Goal: Transaction & Acquisition: Purchase product/service

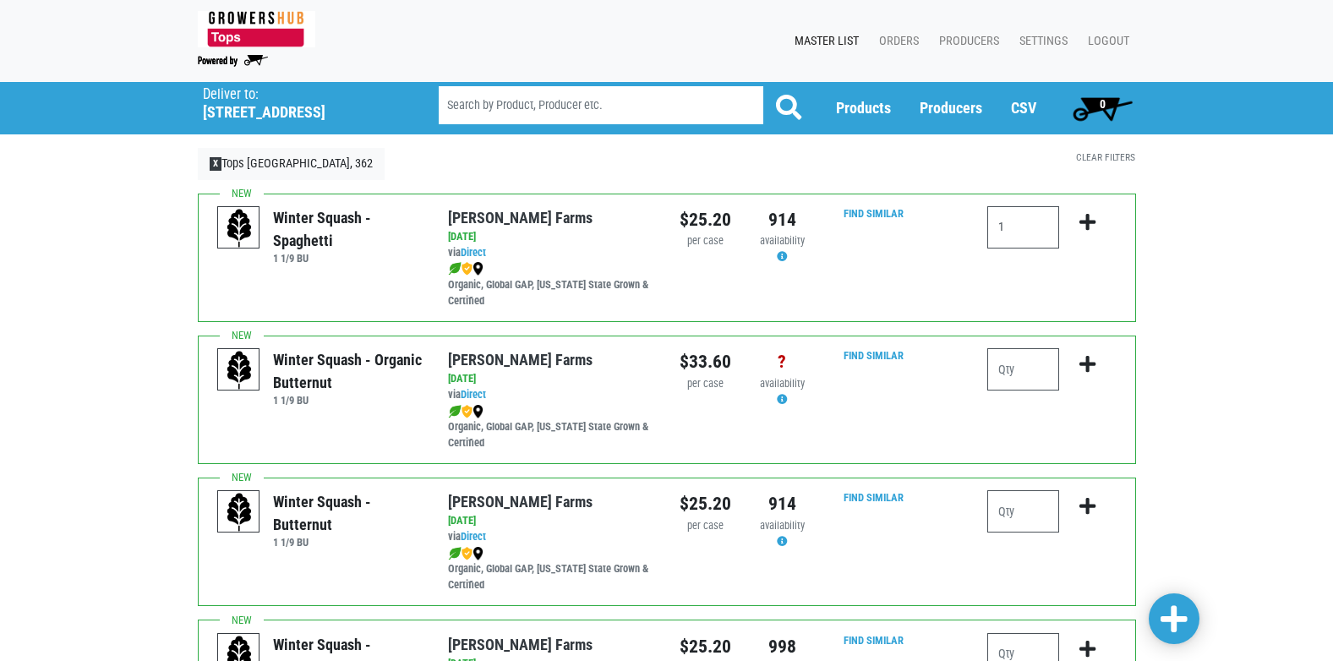
type input "1"
click at [1028, 517] on input "number" at bounding box center [1024, 511] width 72 height 42
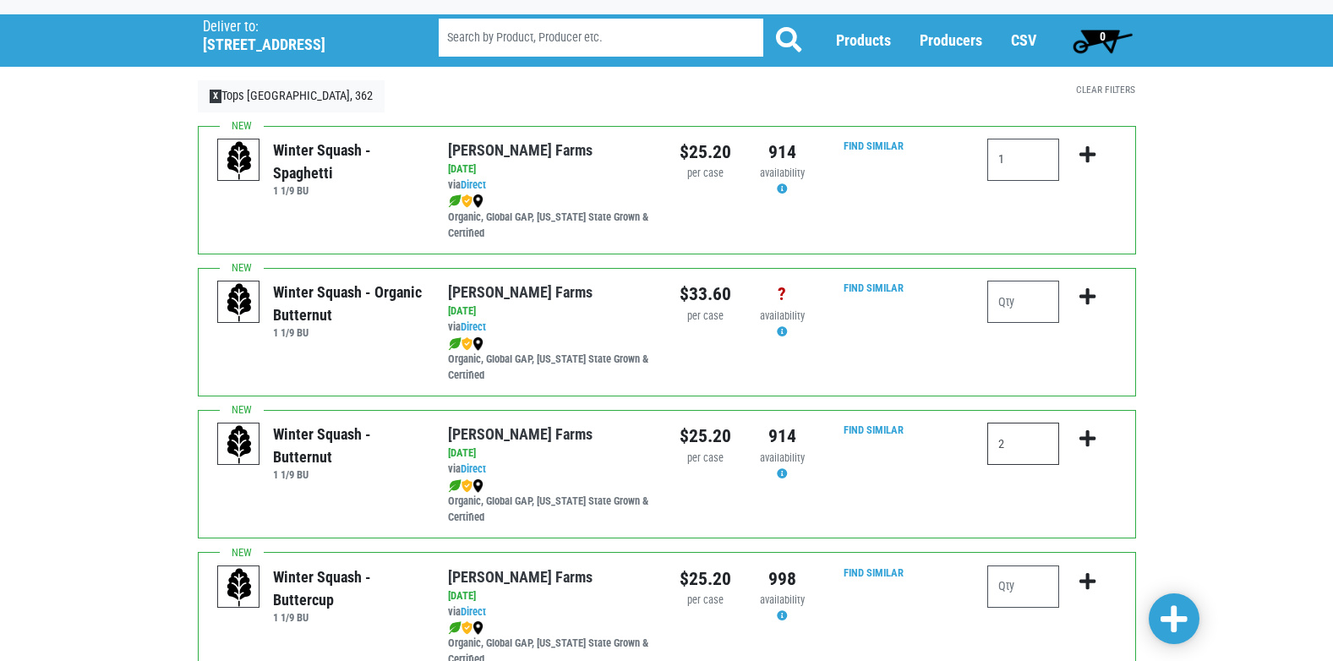
scroll to position [101, 0]
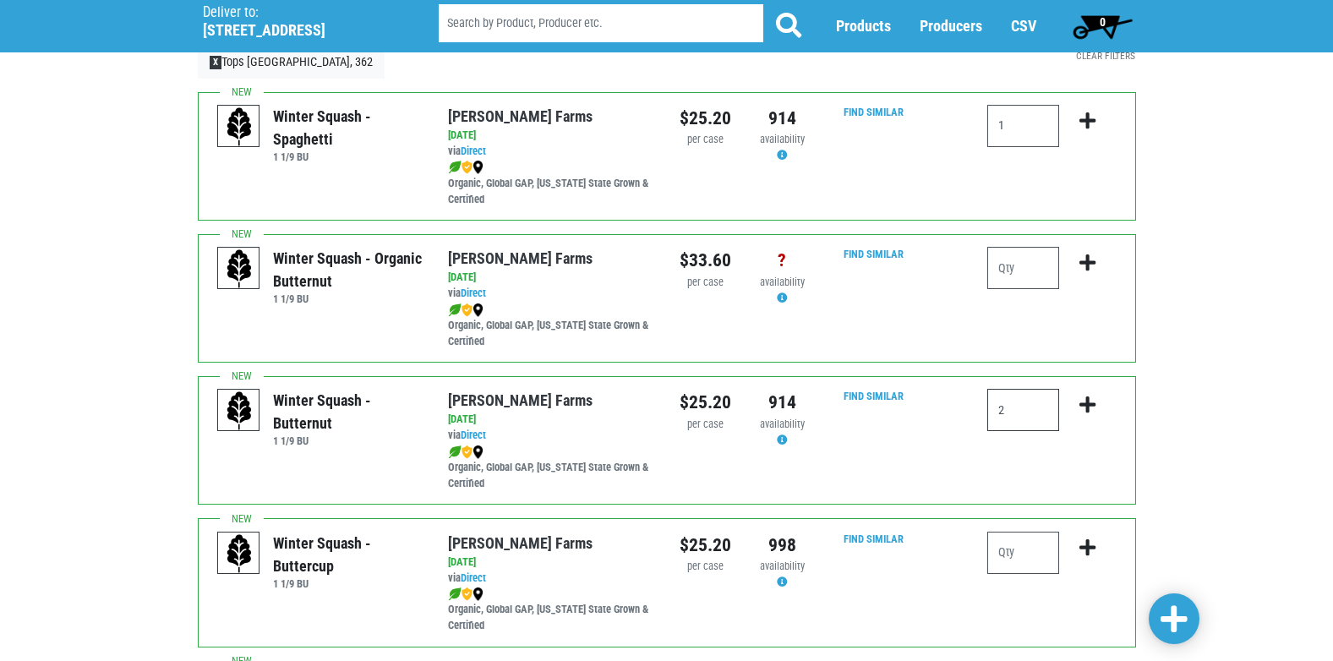
type input "2"
click at [1028, 110] on input "1" at bounding box center [1024, 126] width 72 height 42
type input "2"
click at [1082, 119] on icon "submit" at bounding box center [1088, 121] width 16 height 19
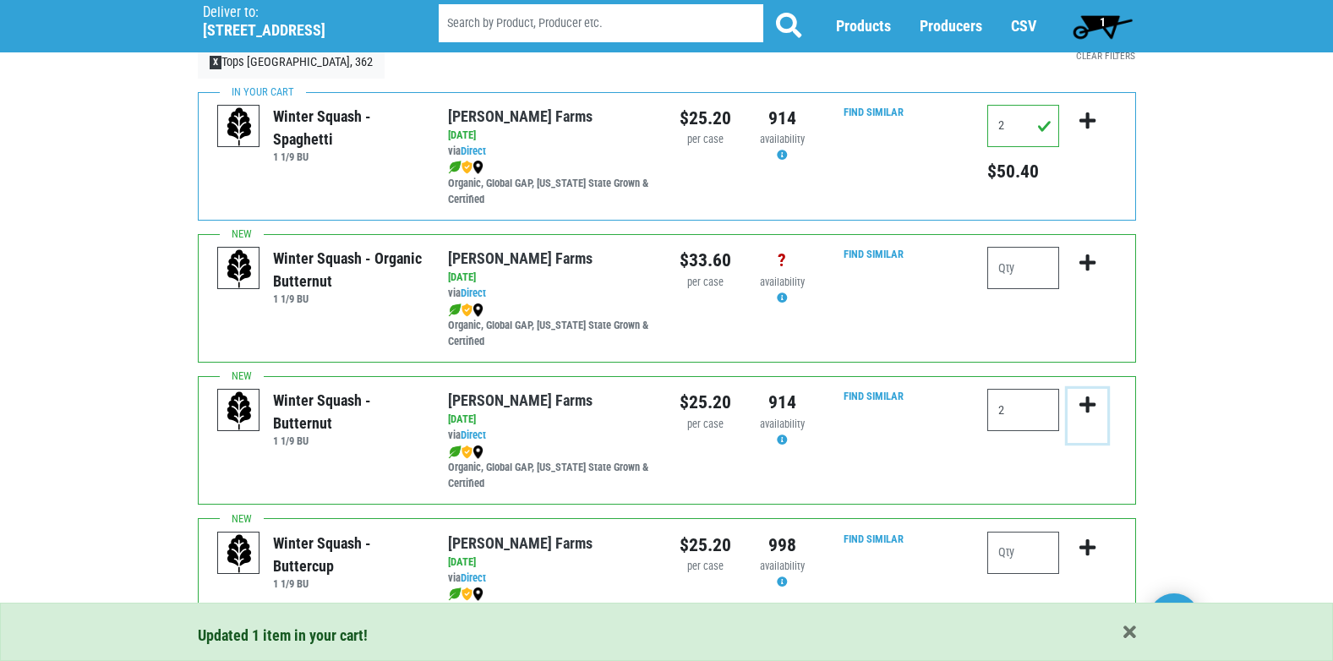
click at [1087, 405] on icon "submit" at bounding box center [1088, 405] width 16 height 19
click at [1028, 413] on input "2" at bounding box center [1024, 410] width 72 height 42
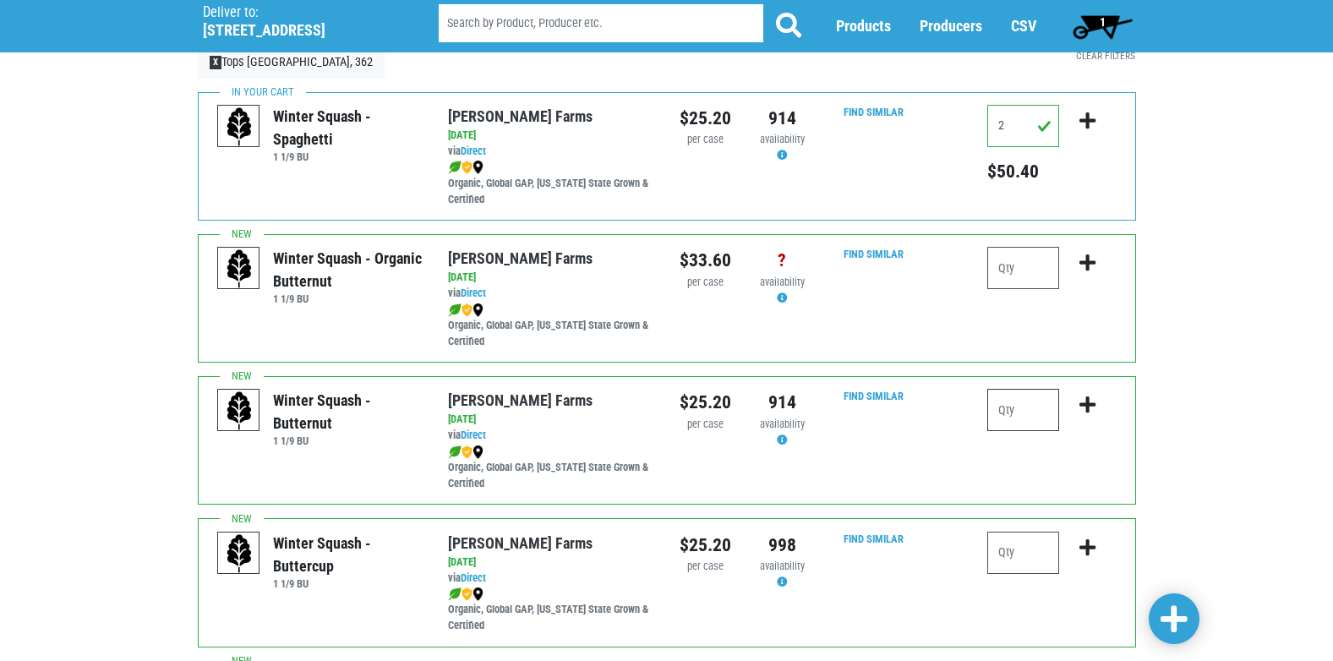
type input "2"
click at [1087, 397] on icon "submit" at bounding box center [1088, 405] width 16 height 19
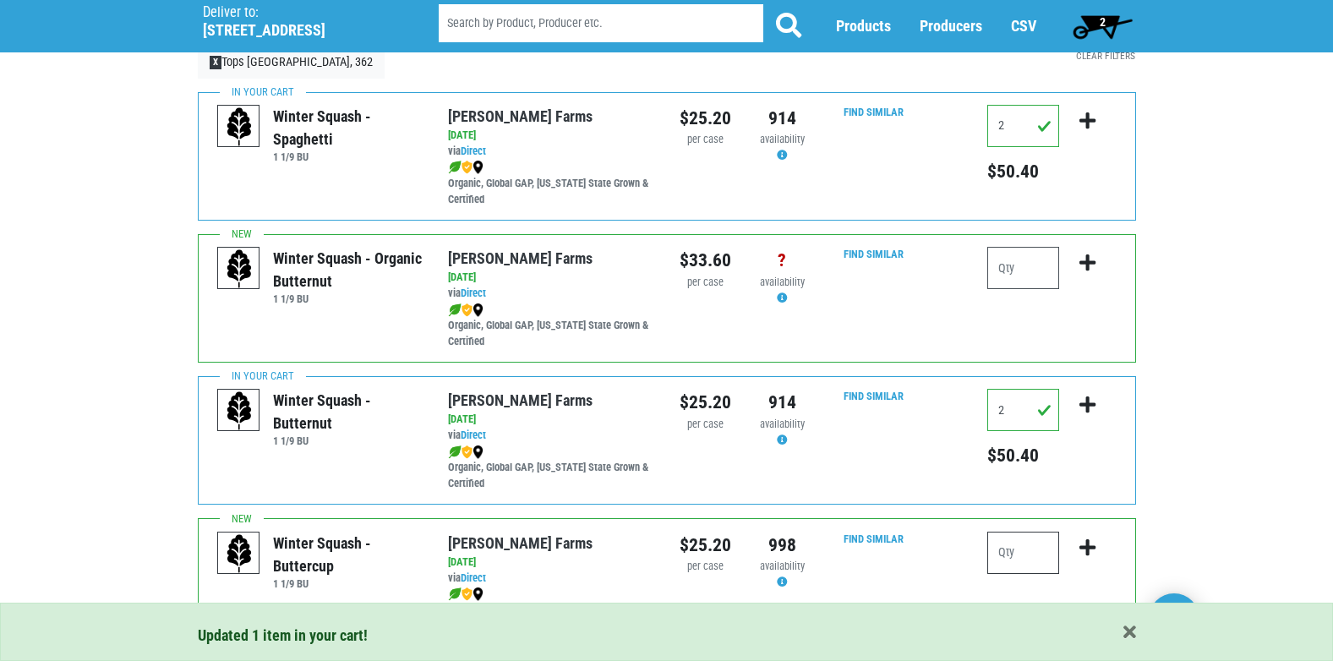
click at [1021, 560] on input "number" at bounding box center [1024, 553] width 72 height 42
type input "1"
click at [1092, 539] on icon "submit" at bounding box center [1088, 548] width 16 height 19
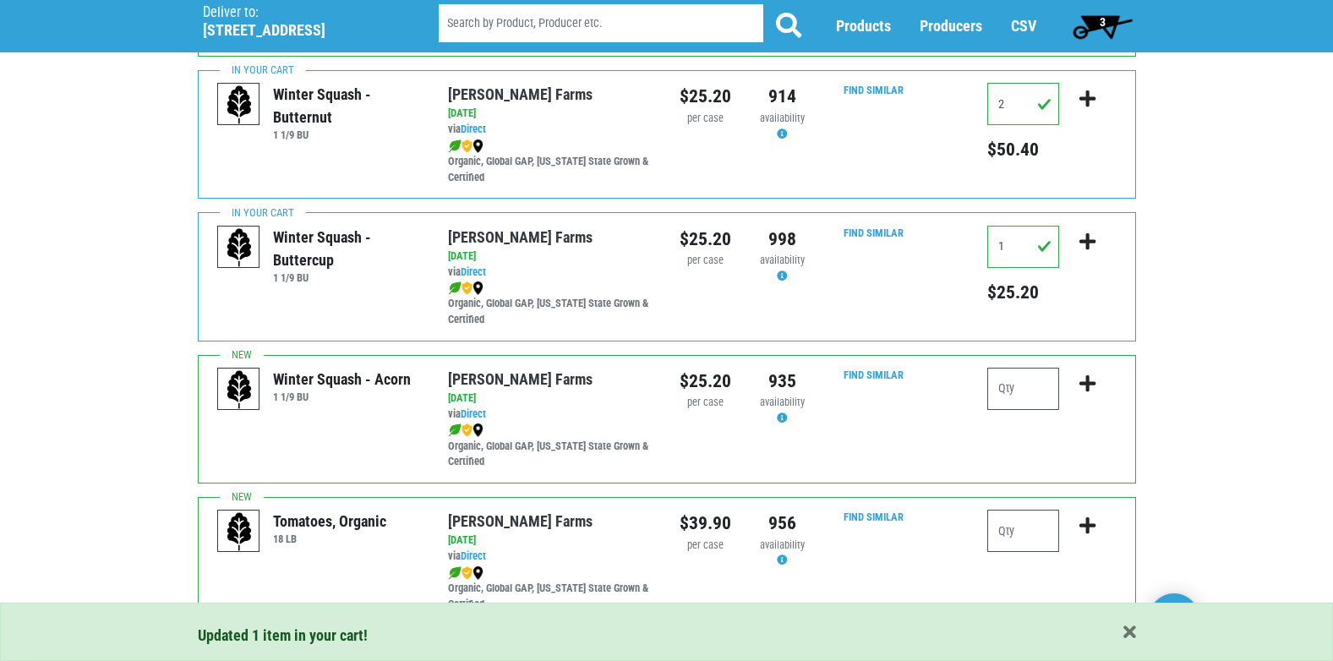
scroll to position [582, 0]
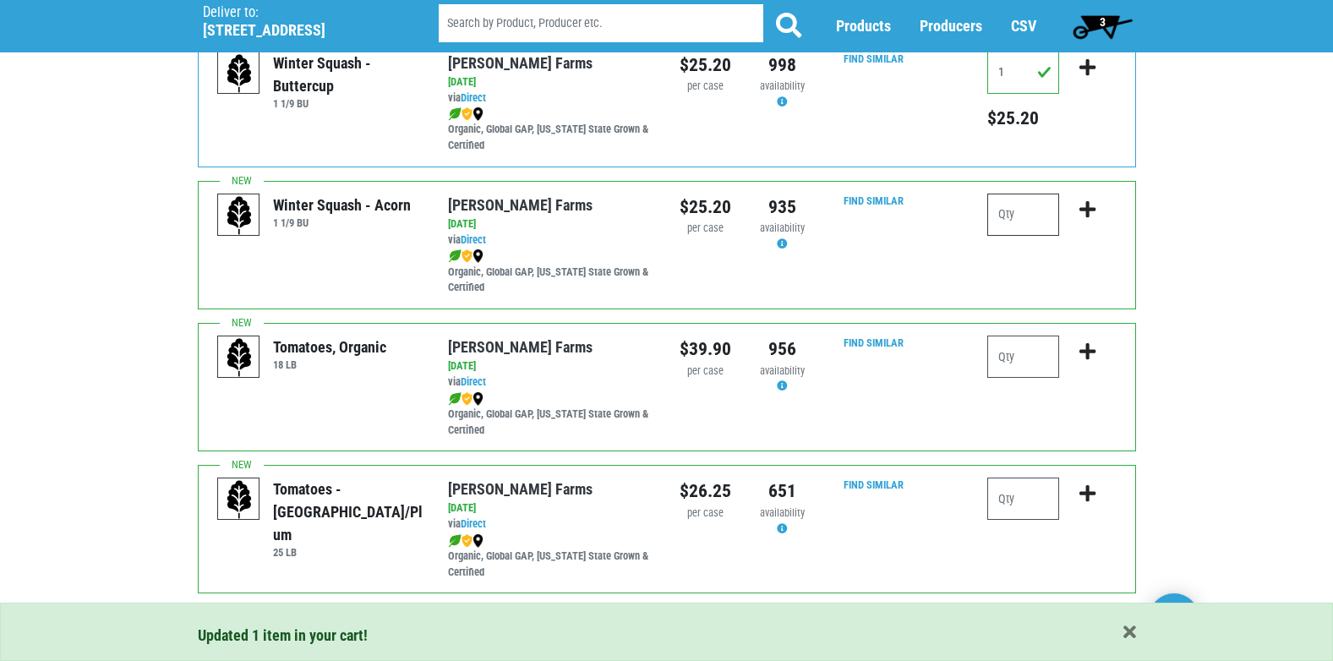
click at [1045, 222] on input "number" at bounding box center [1024, 215] width 72 height 42
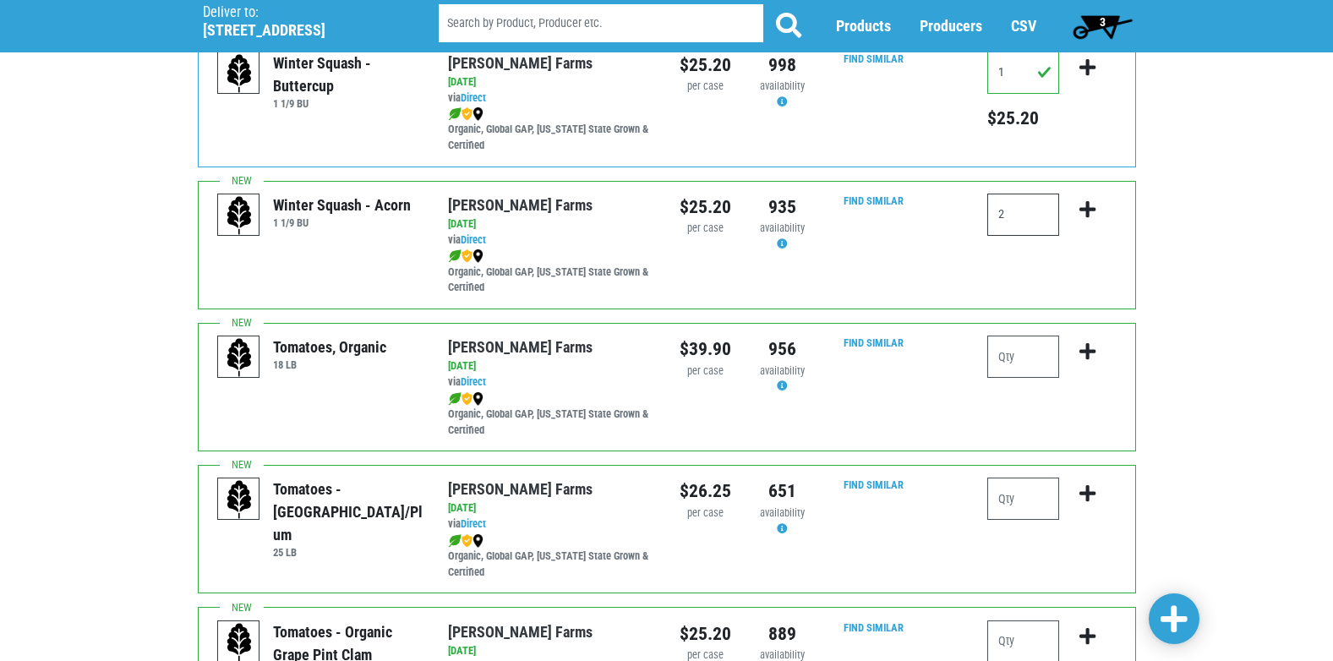
type input "2"
click at [1089, 201] on icon "submit" at bounding box center [1088, 209] width 16 height 19
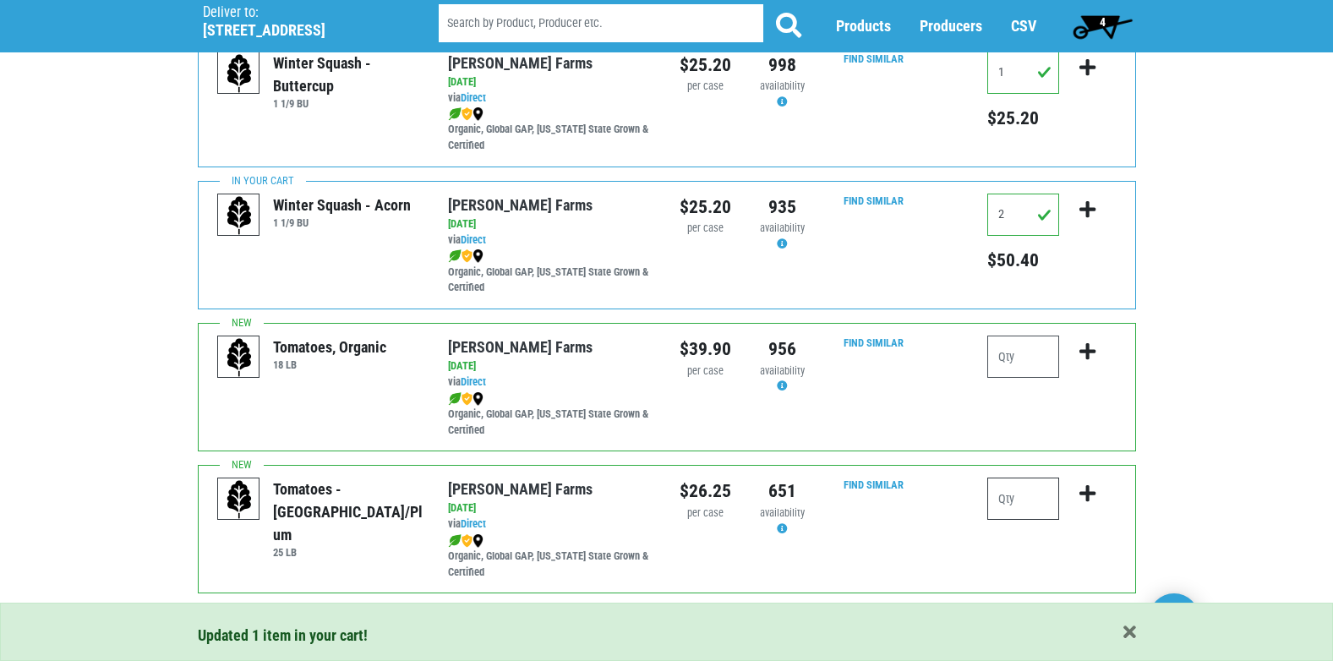
click at [1019, 499] on input "number" at bounding box center [1024, 499] width 72 height 42
type input "1"
click at [1089, 491] on icon "submit" at bounding box center [1088, 494] width 16 height 19
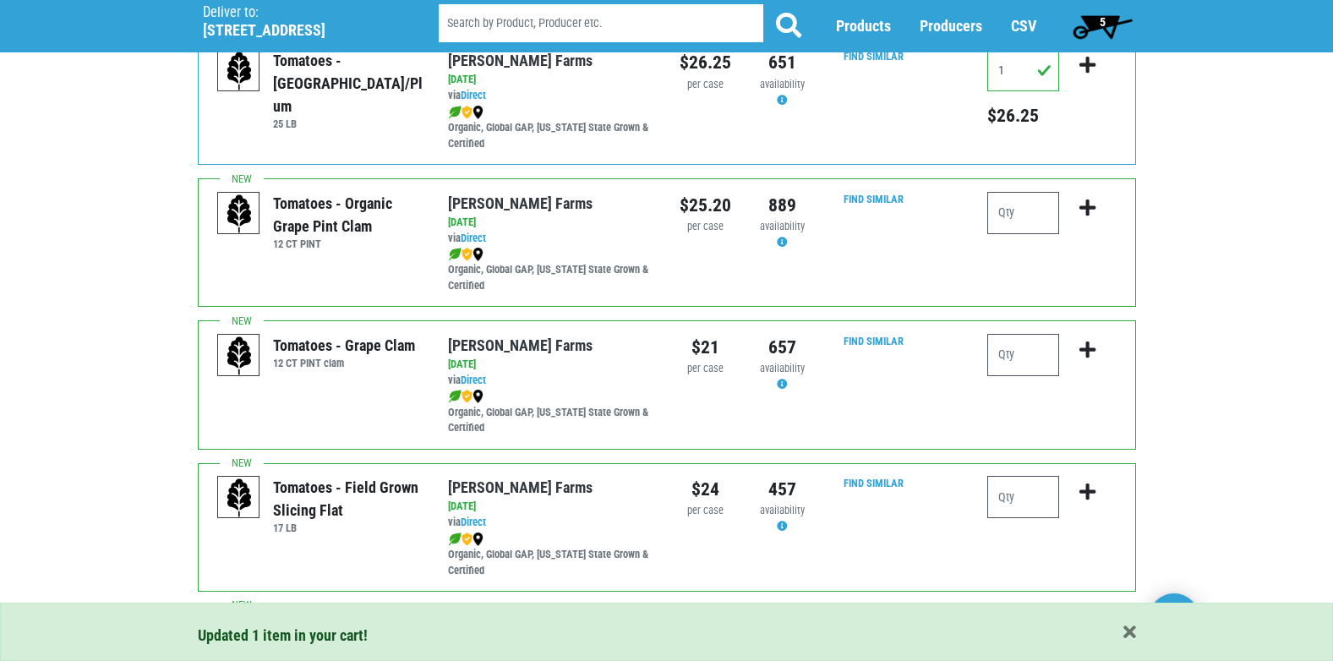
scroll to position [1044, 0]
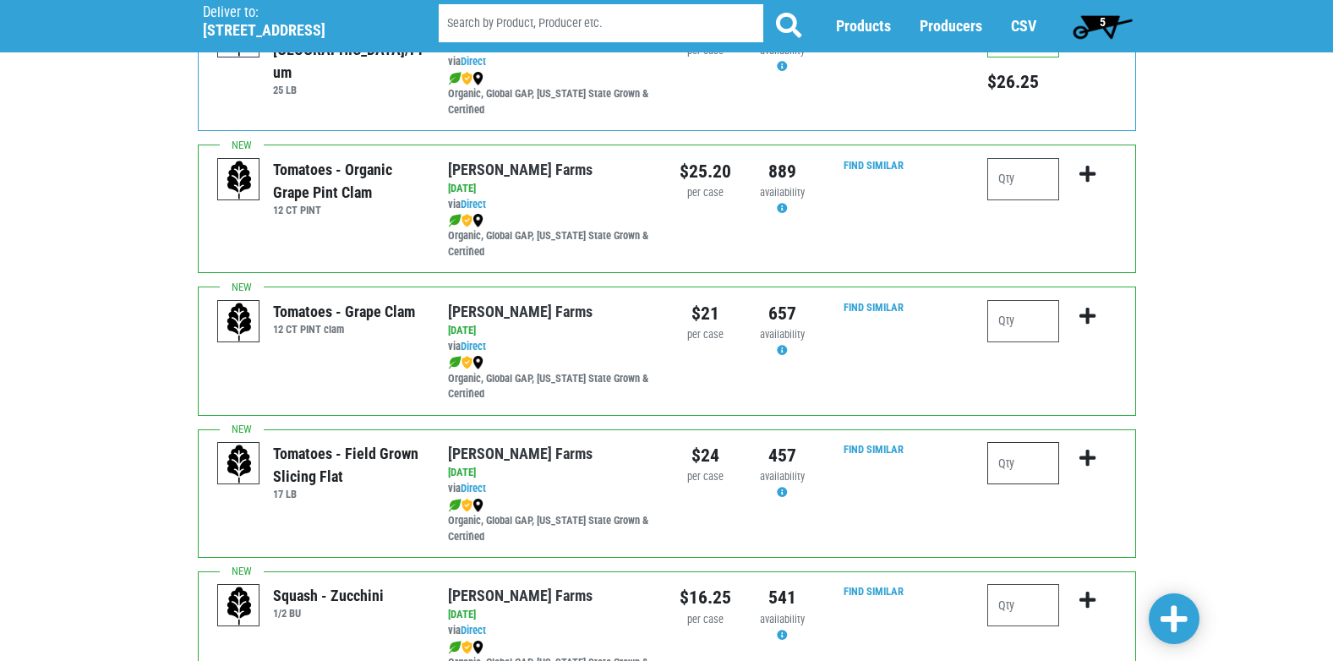
click at [1018, 469] on input "number" at bounding box center [1024, 463] width 72 height 42
type input "2"
click at [1087, 452] on icon "submit" at bounding box center [1088, 458] width 16 height 19
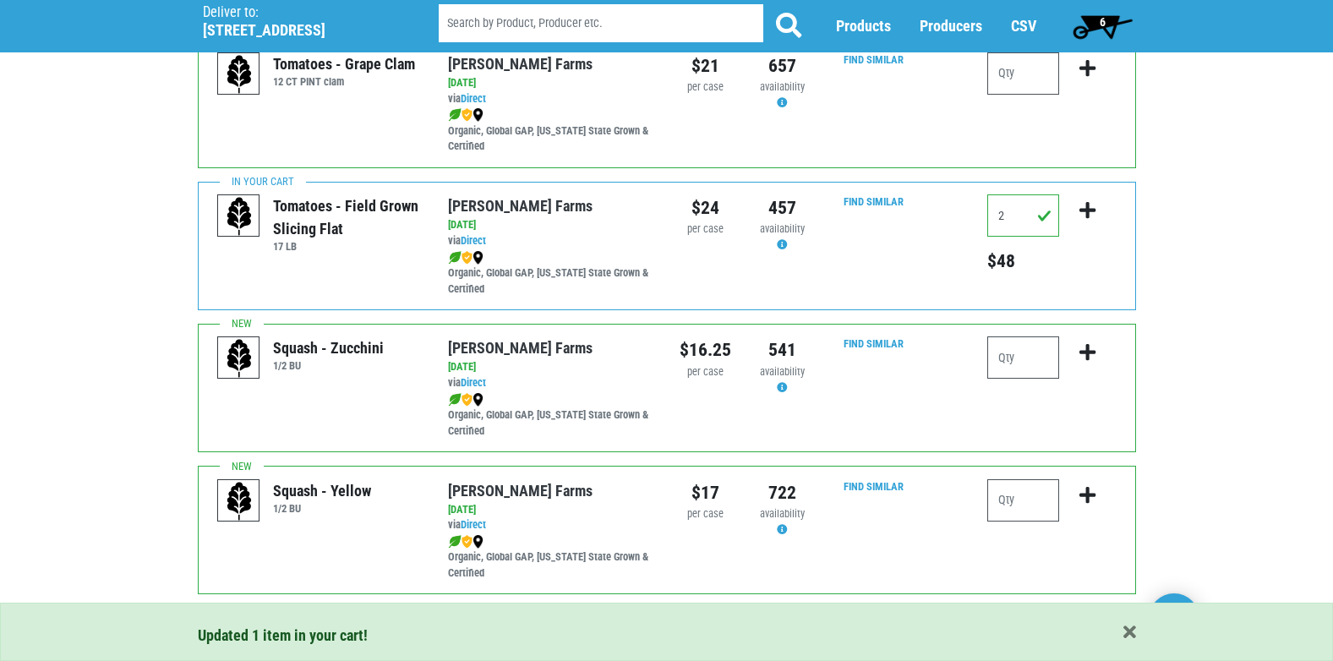
scroll to position [1372, 0]
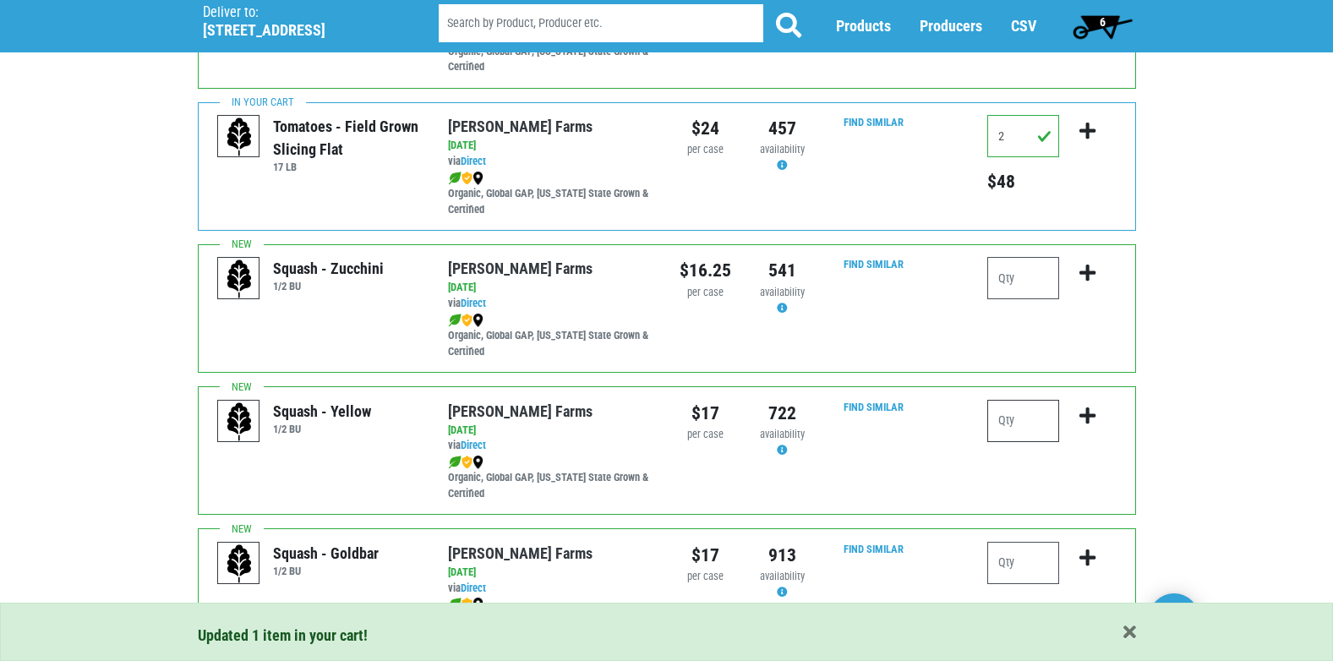
click at [1017, 430] on input "number" at bounding box center [1024, 421] width 72 height 42
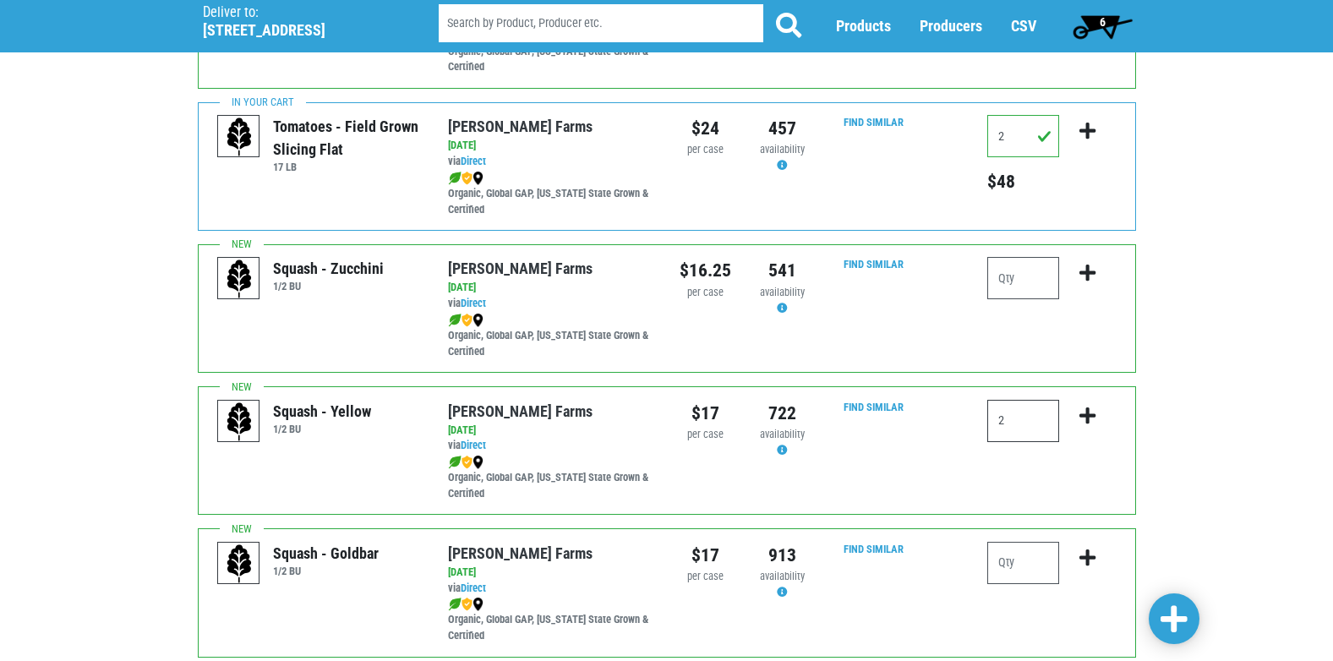
type input "2"
click at [1083, 409] on icon "submit" at bounding box center [1088, 416] width 16 height 19
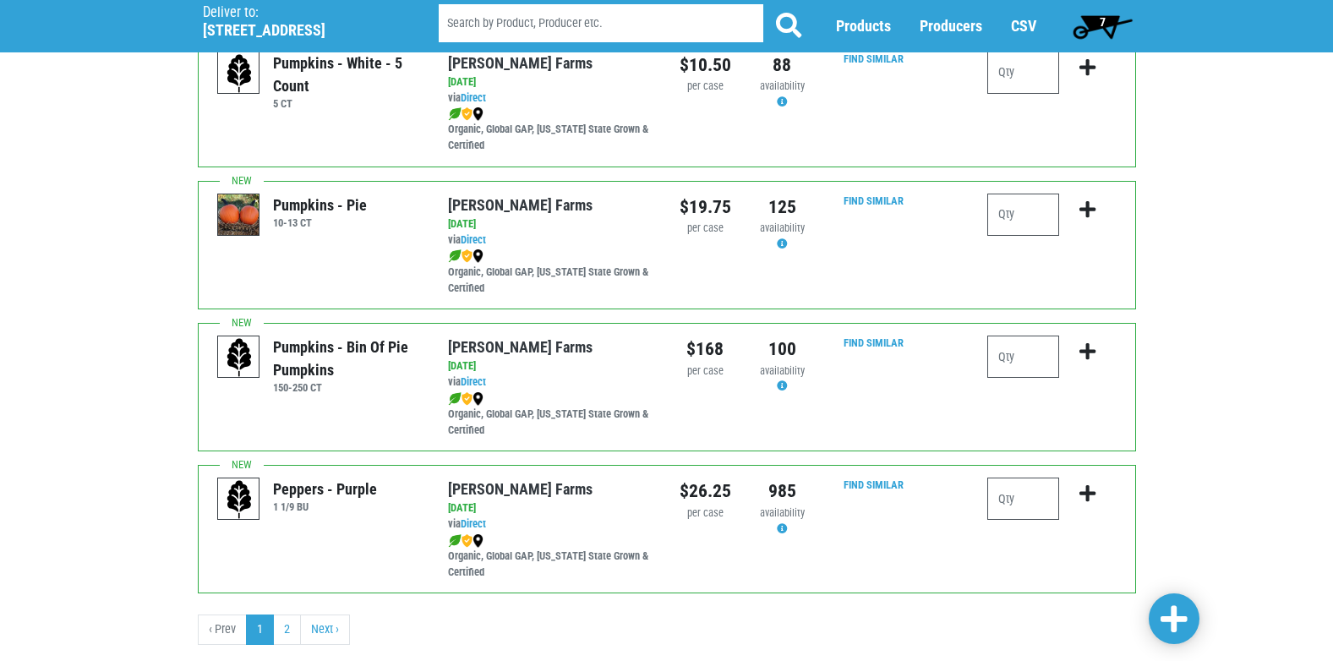
scroll to position [2465, 0]
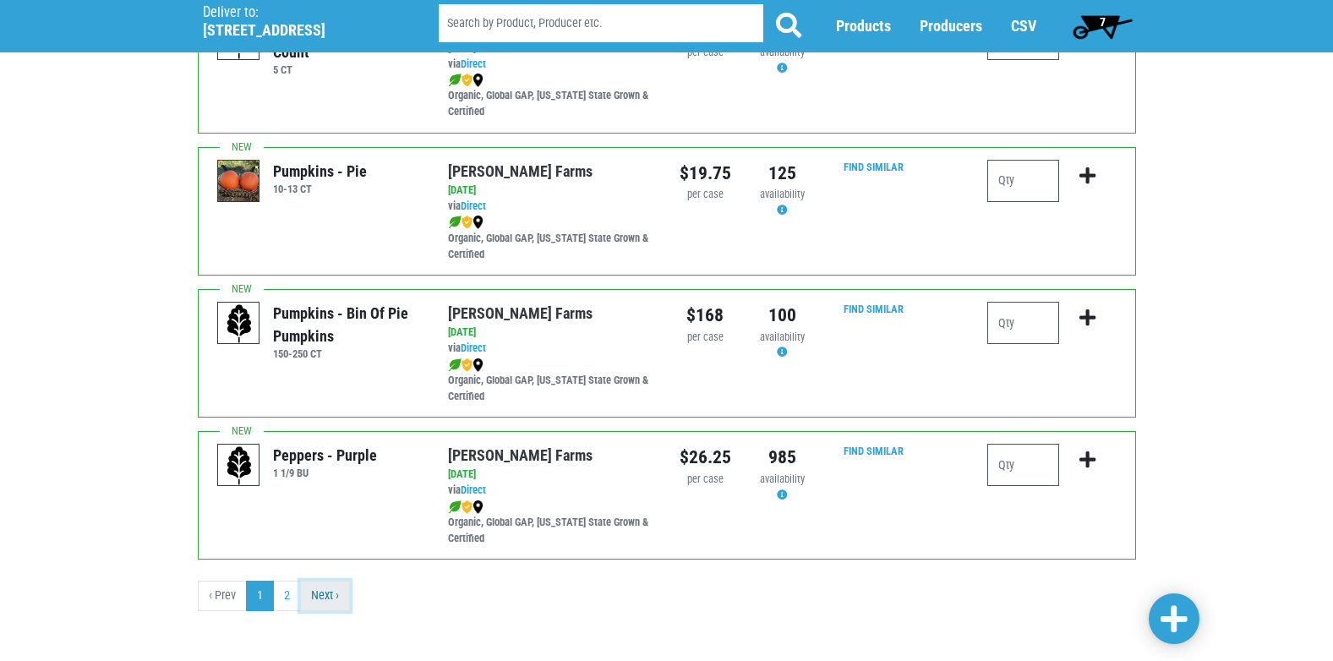
click at [331, 592] on link "Next ›" at bounding box center [325, 596] width 50 height 30
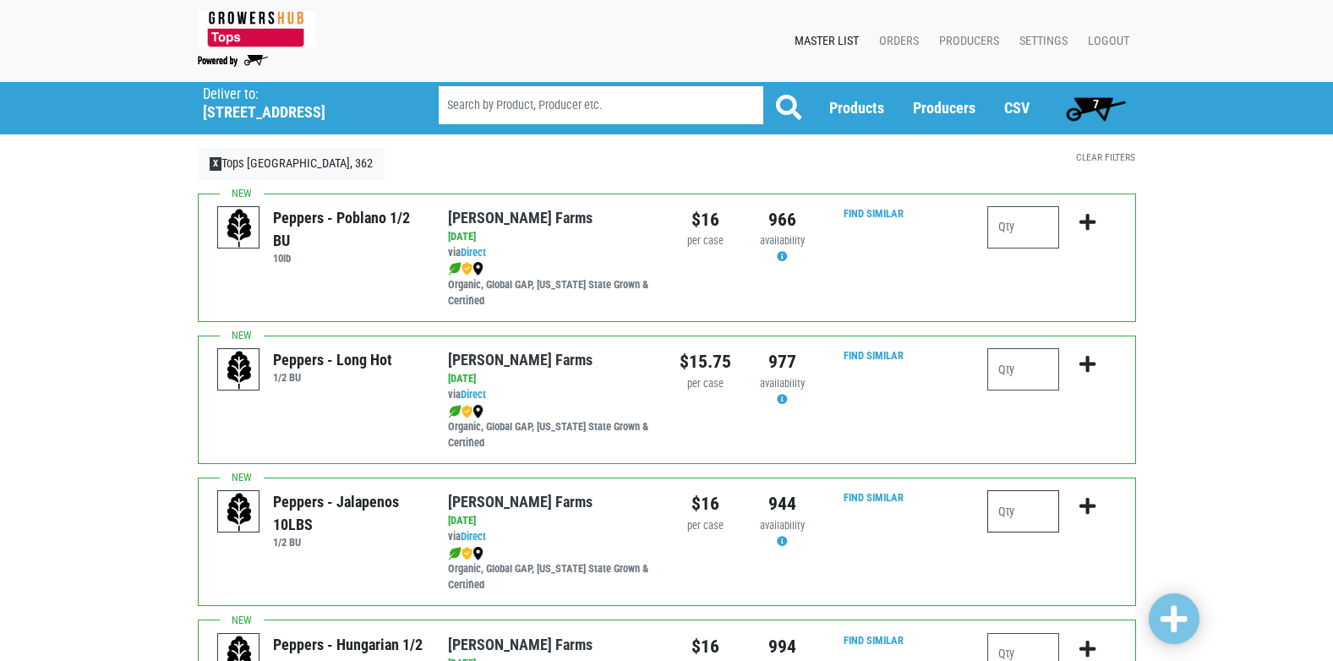
click at [1041, 514] on input "number" at bounding box center [1024, 511] width 72 height 42
type input "1"
click at [1084, 504] on icon "submit" at bounding box center [1088, 506] width 16 height 19
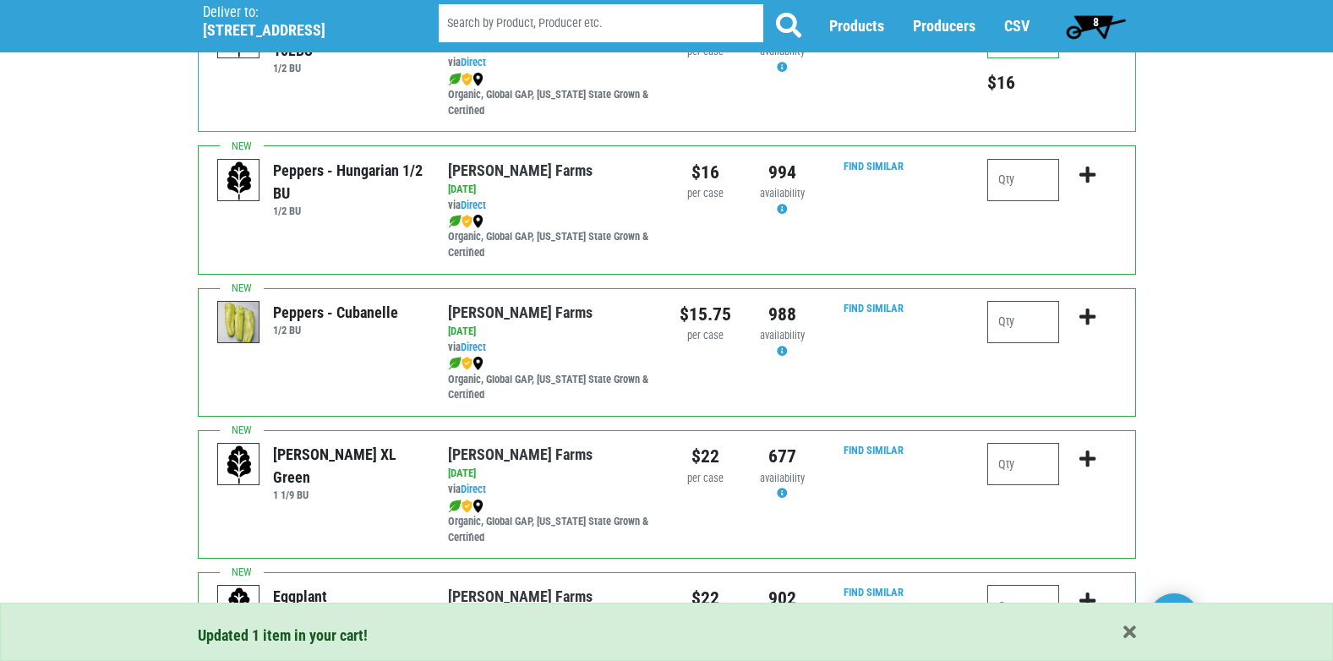
scroll to position [534, 0]
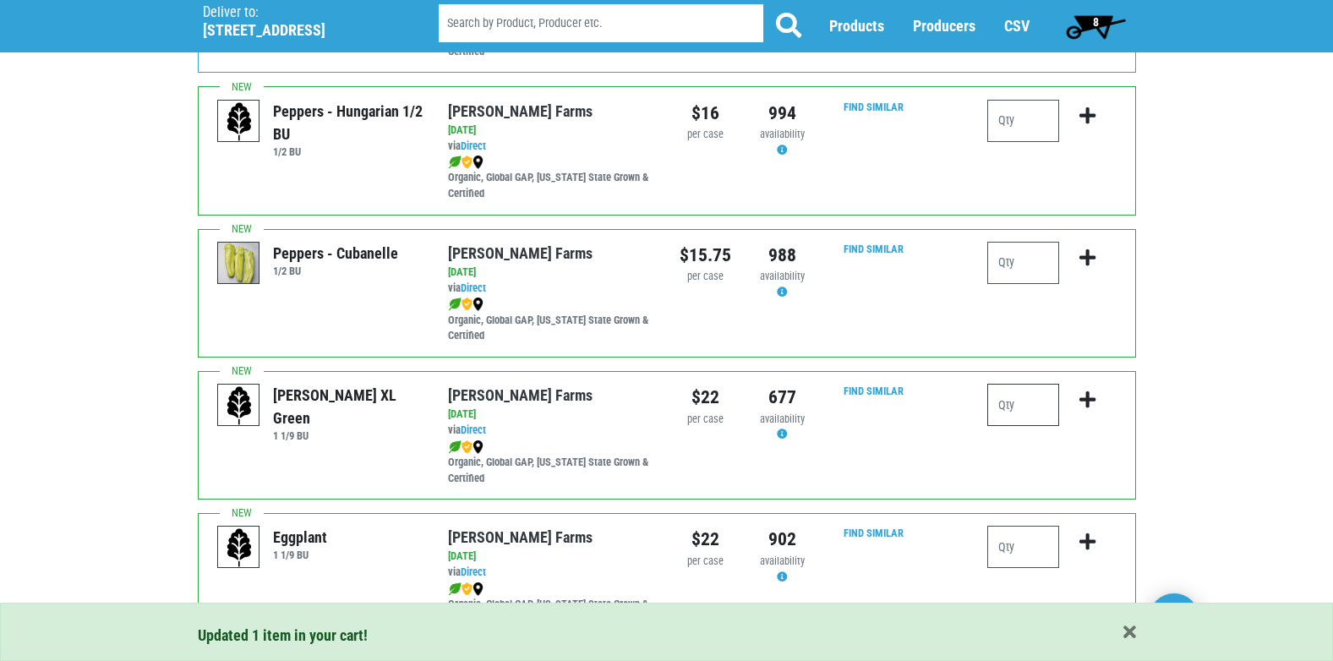
click at [1043, 413] on input "number" at bounding box center [1024, 405] width 72 height 42
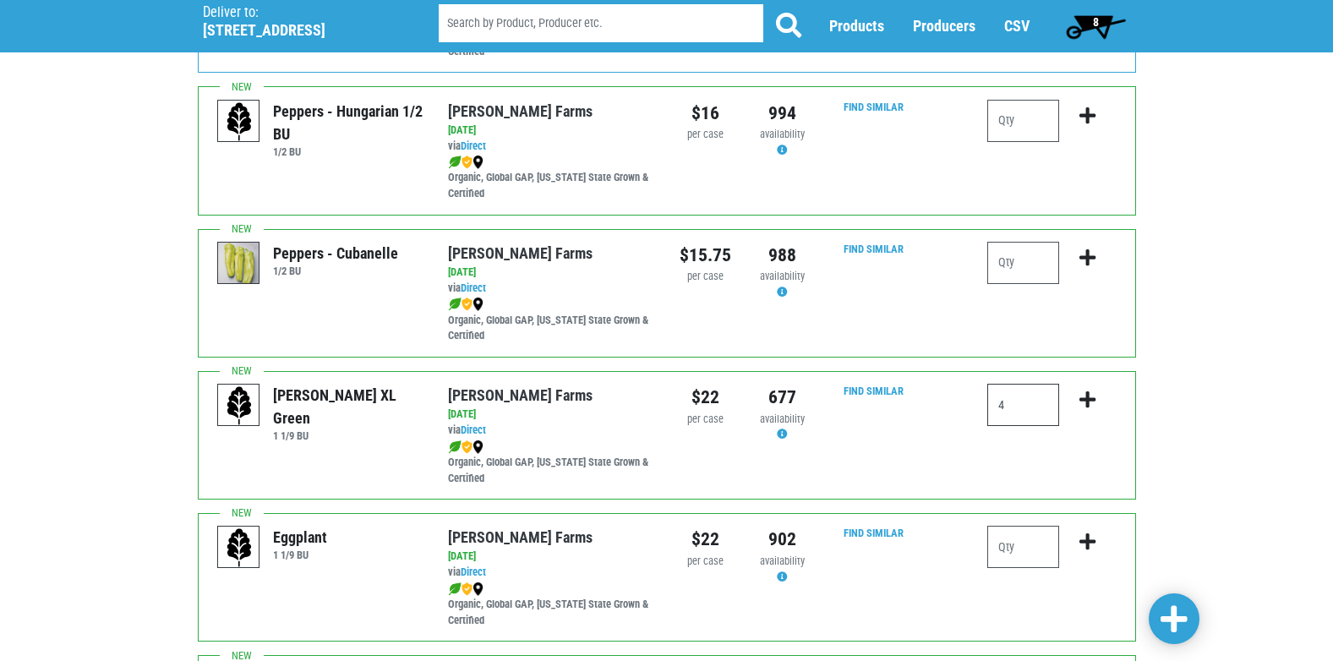
type input "4"
click at [1087, 392] on icon "submit" at bounding box center [1088, 400] width 16 height 19
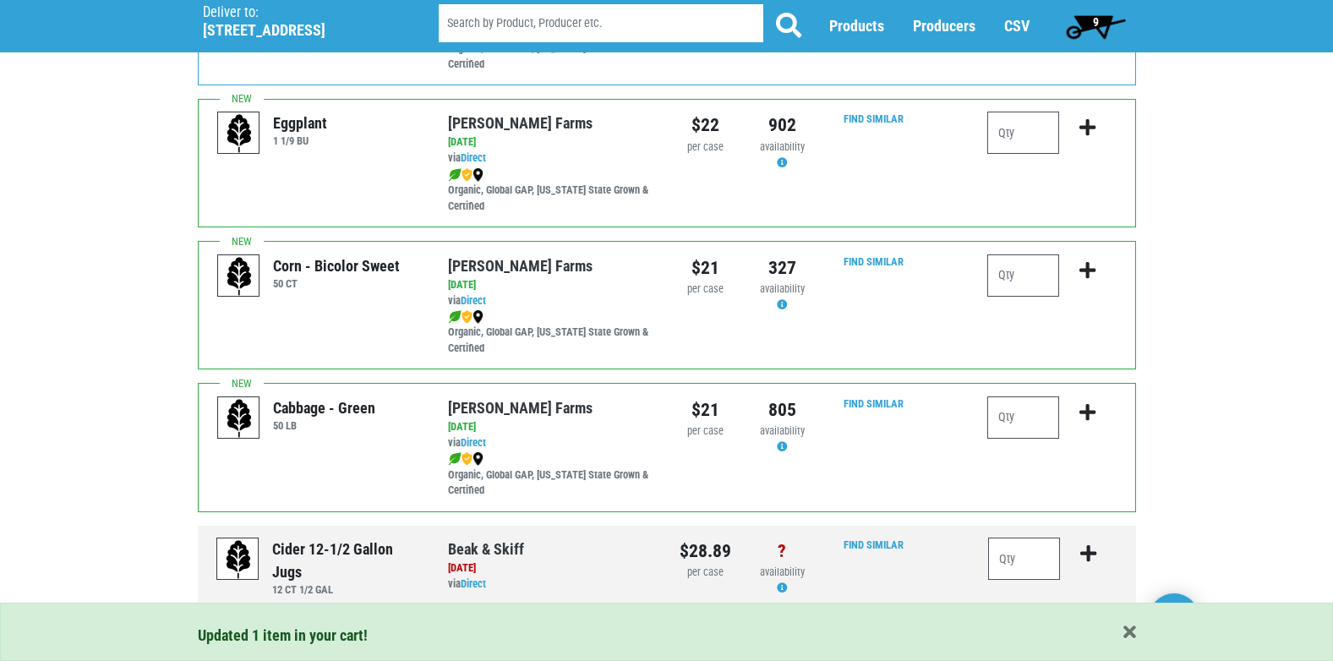
scroll to position [974, 0]
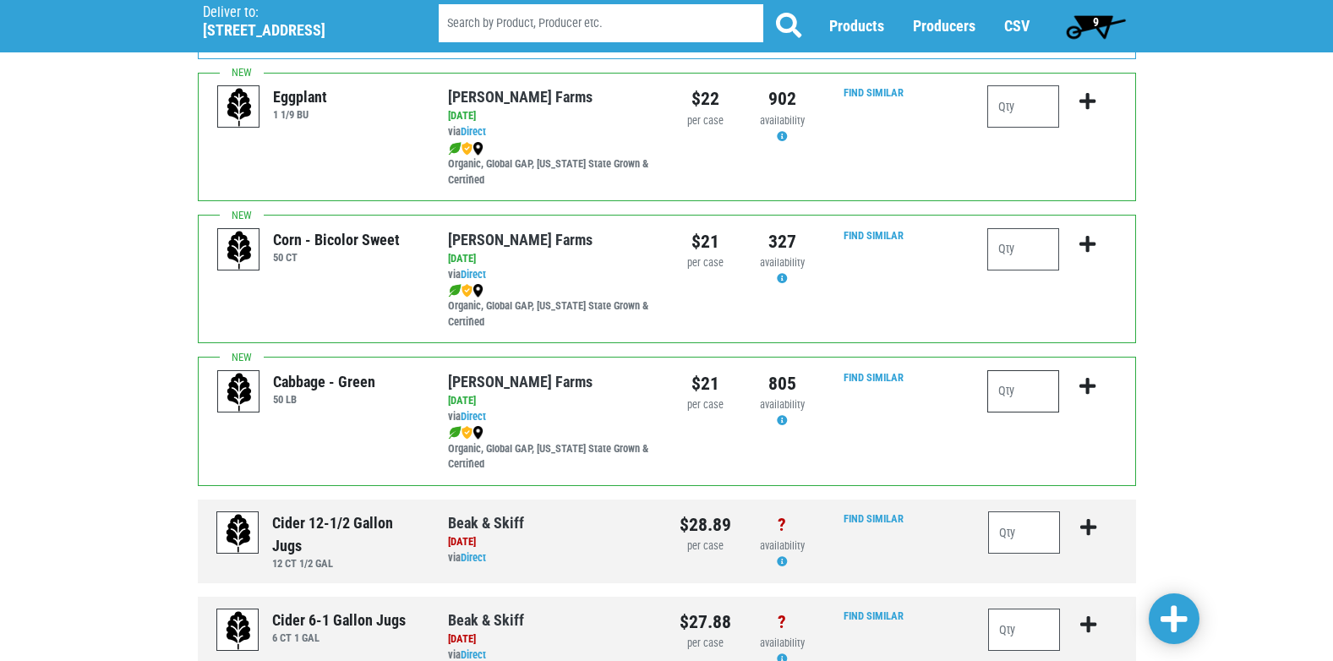
click at [1042, 403] on input "number" at bounding box center [1024, 391] width 72 height 42
type input "1"
click at [1086, 375] on button "submit" at bounding box center [1088, 396] width 40 height 53
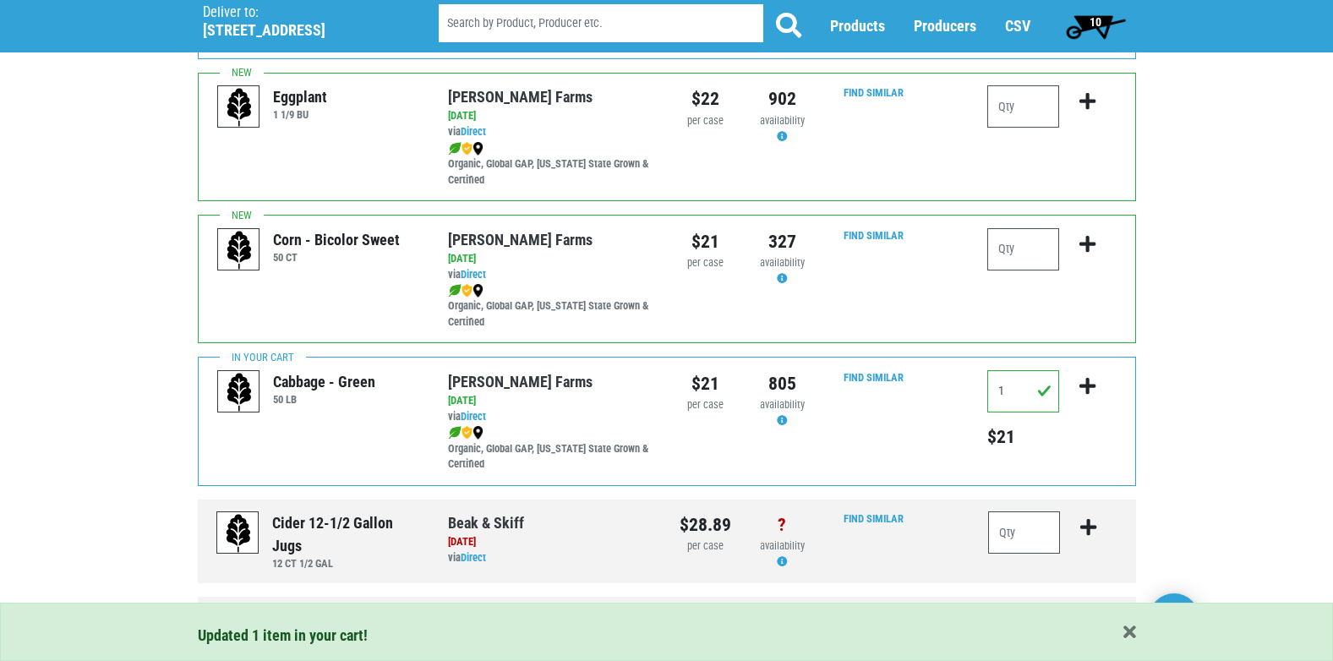
click at [1087, 19] on span "10" at bounding box center [1096, 26] width 75 height 34
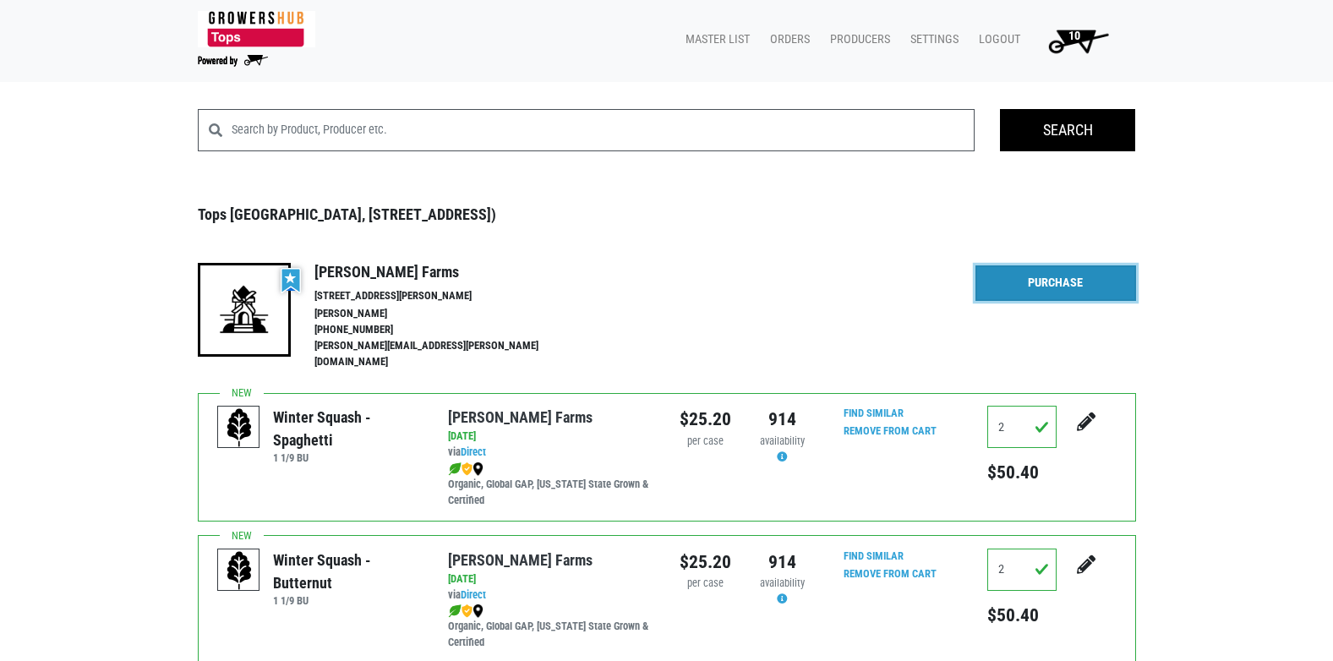
click at [1043, 283] on link "Purchase" at bounding box center [1056, 284] width 161 height 36
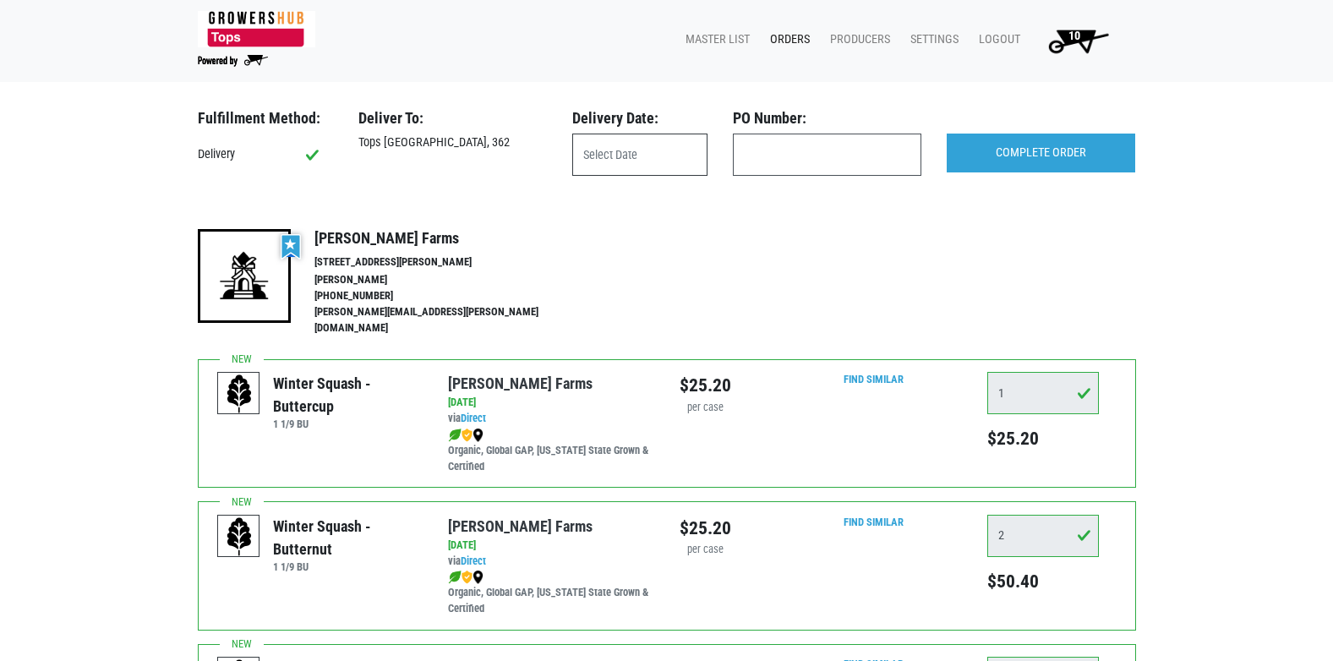
click at [674, 169] on input "text" at bounding box center [639, 155] width 135 height 42
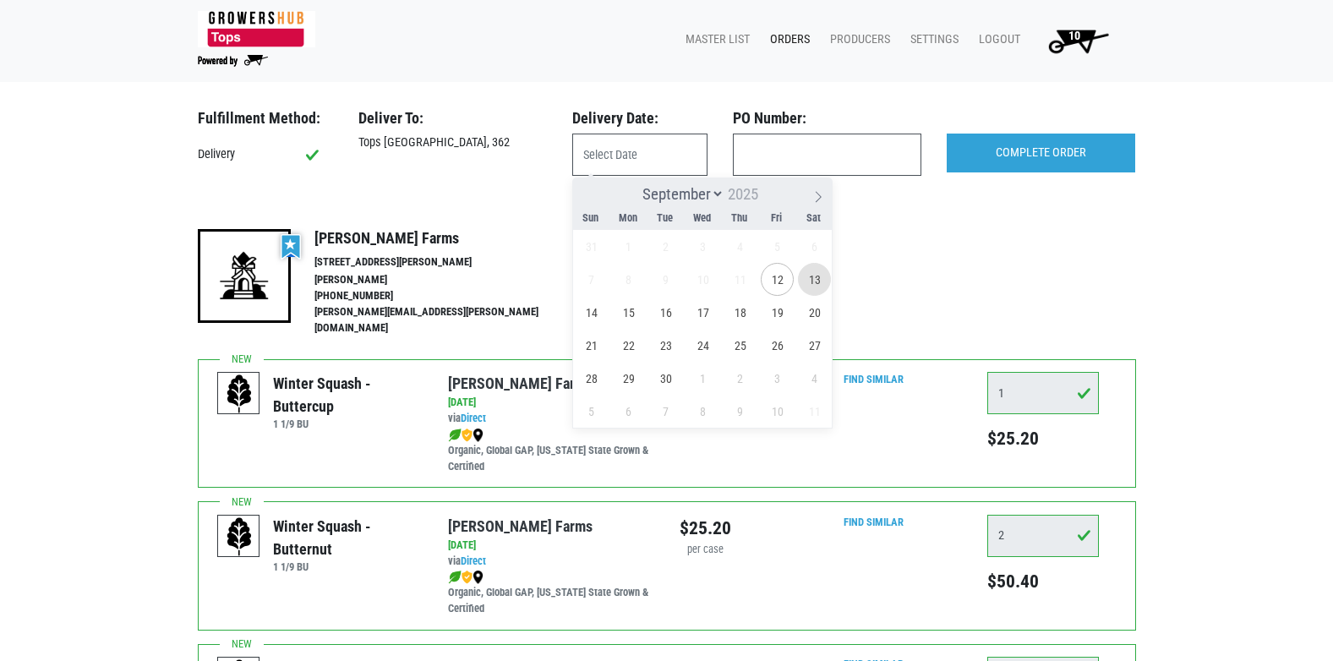
click at [815, 276] on span "13" at bounding box center [814, 279] width 33 height 33
type input "2025-09-13"
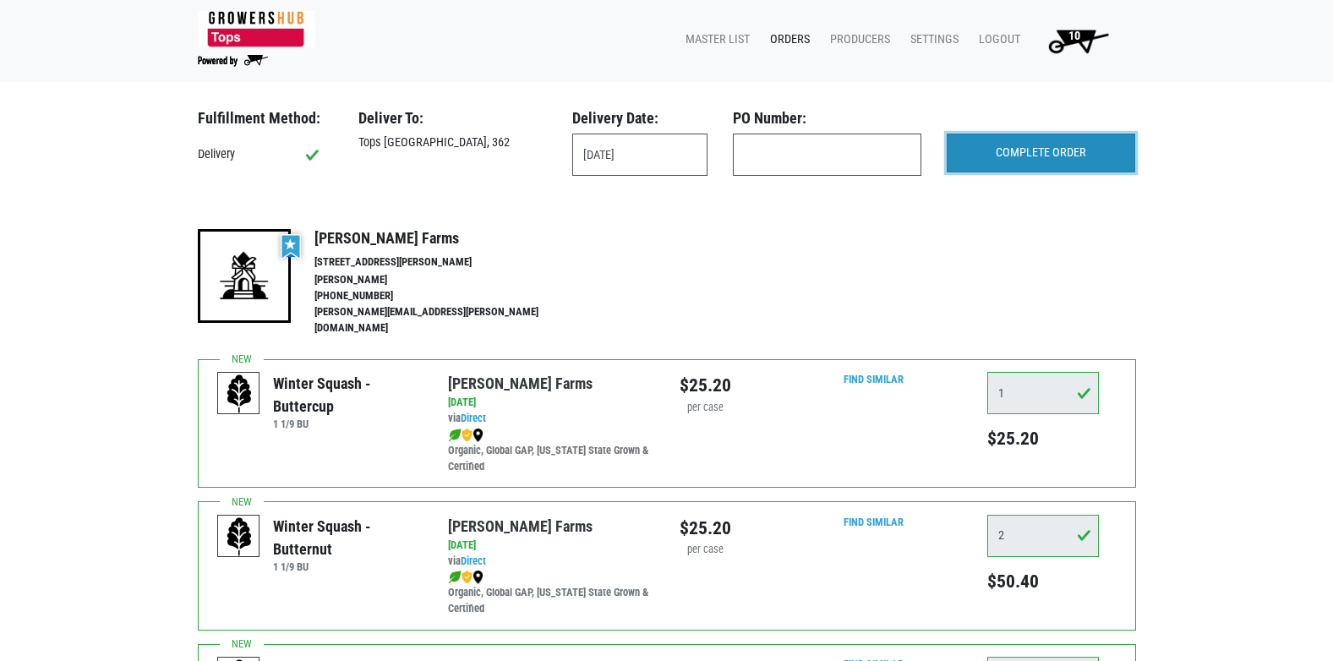
click at [1047, 150] on input "COMPLETE ORDER" at bounding box center [1041, 153] width 189 height 39
